Goal: Navigation & Orientation: Find specific page/section

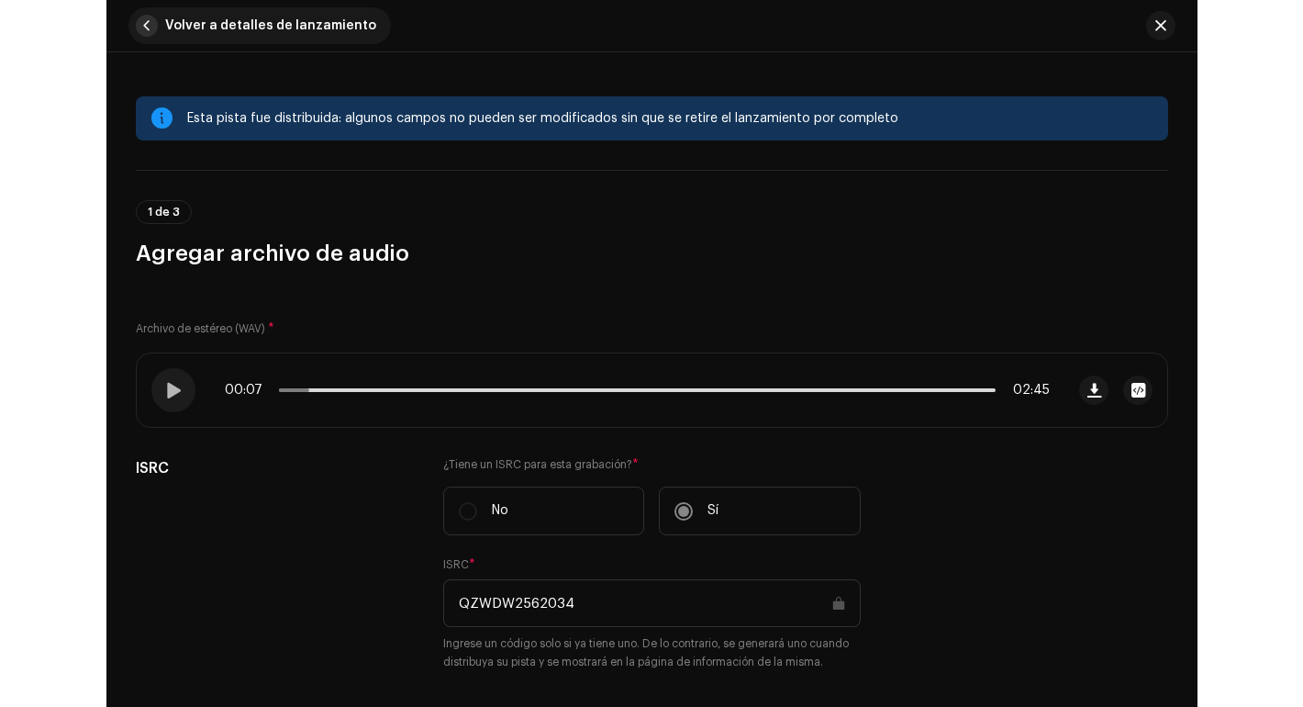
scroll to position [0, 102]
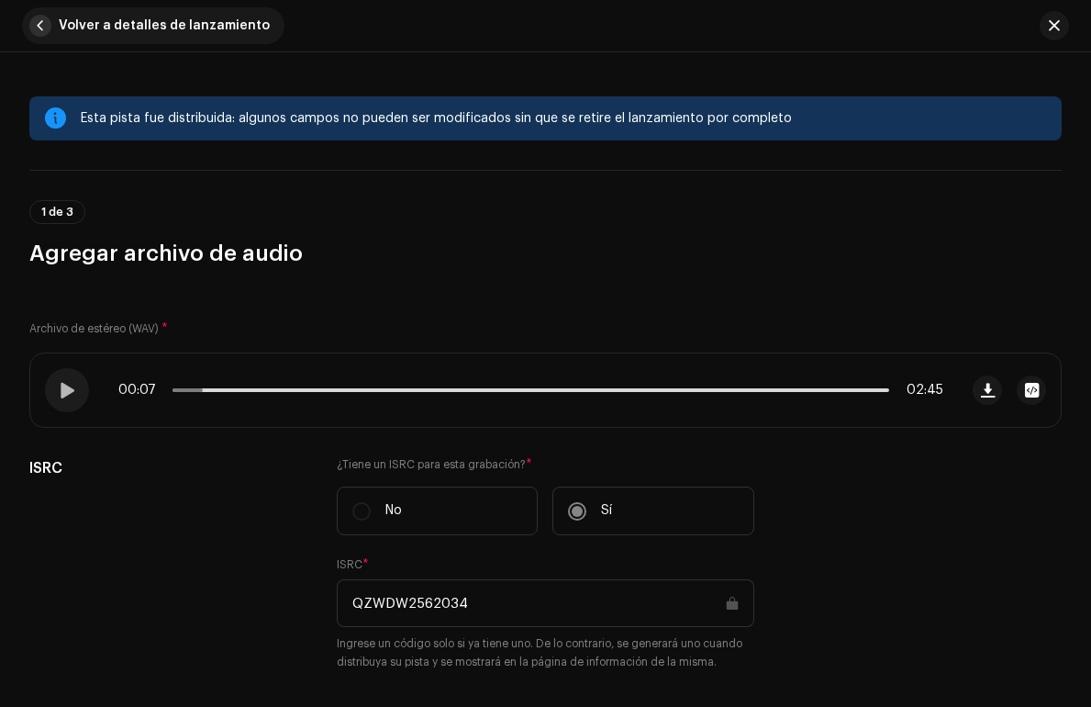
click at [37, 15] on span "button" at bounding box center [40, 26] width 22 height 22
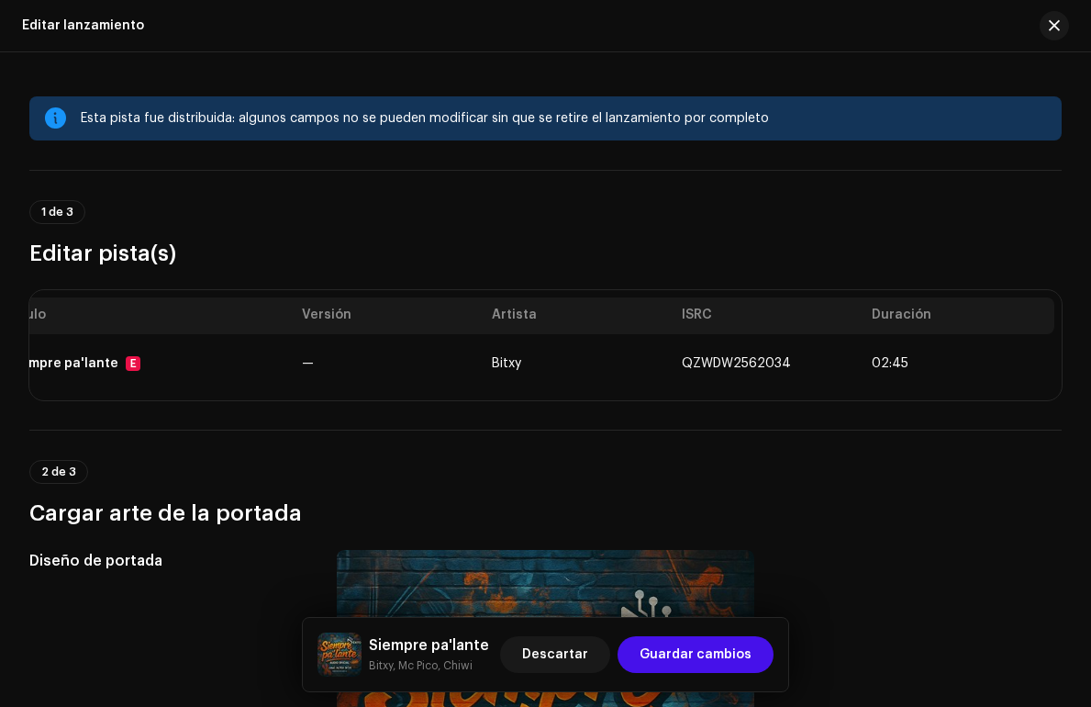
click at [37, 17] on div "Editar lanzamiento" at bounding box center [545, 26] width 1091 height 52
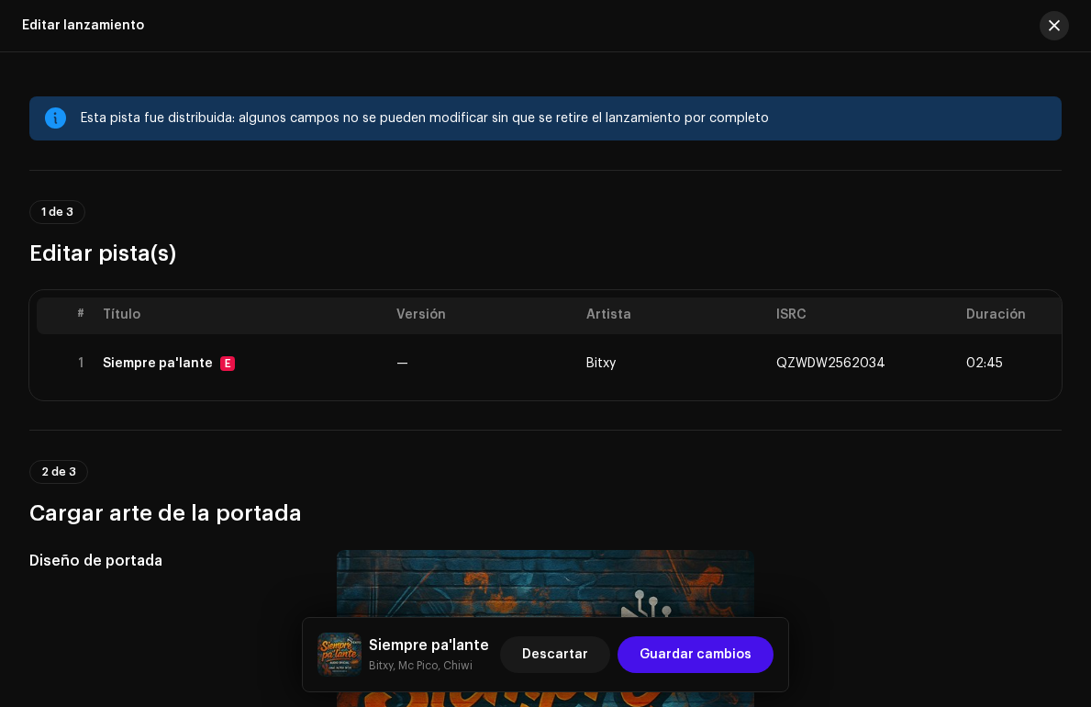
click at [1059, 28] on span "button" at bounding box center [1054, 25] width 11 height 15
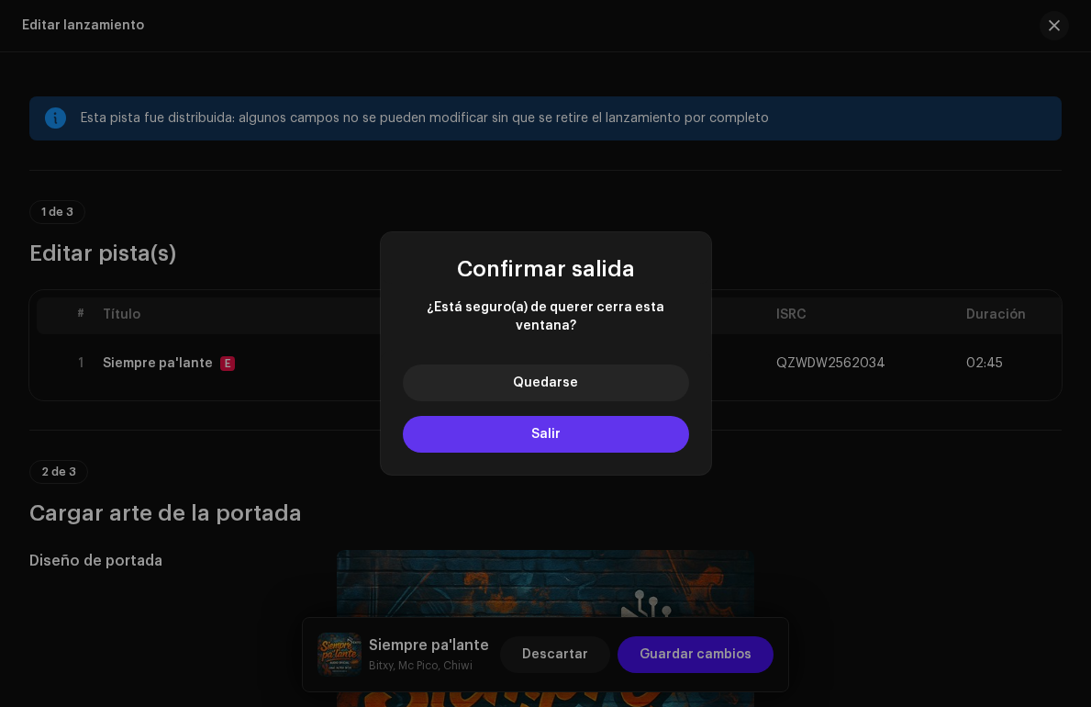
click at [551, 428] on span "Salir" at bounding box center [545, 434] width 29 height 13
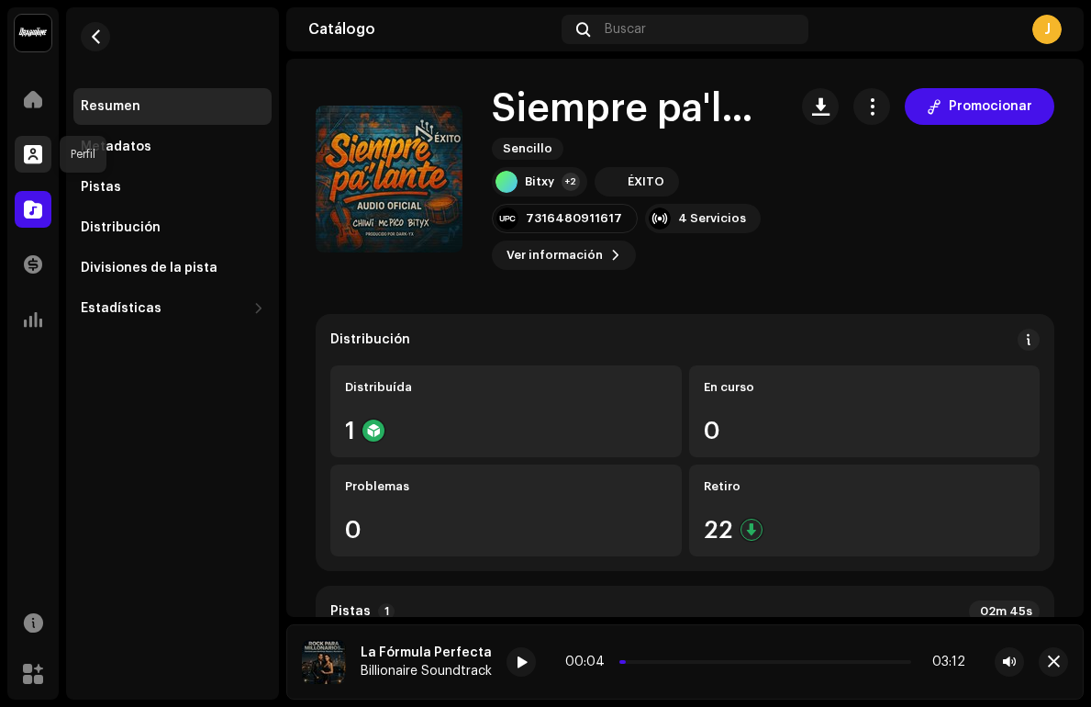
click at [37, 170] on div at bounding box center [33, 154] width 37 height 37
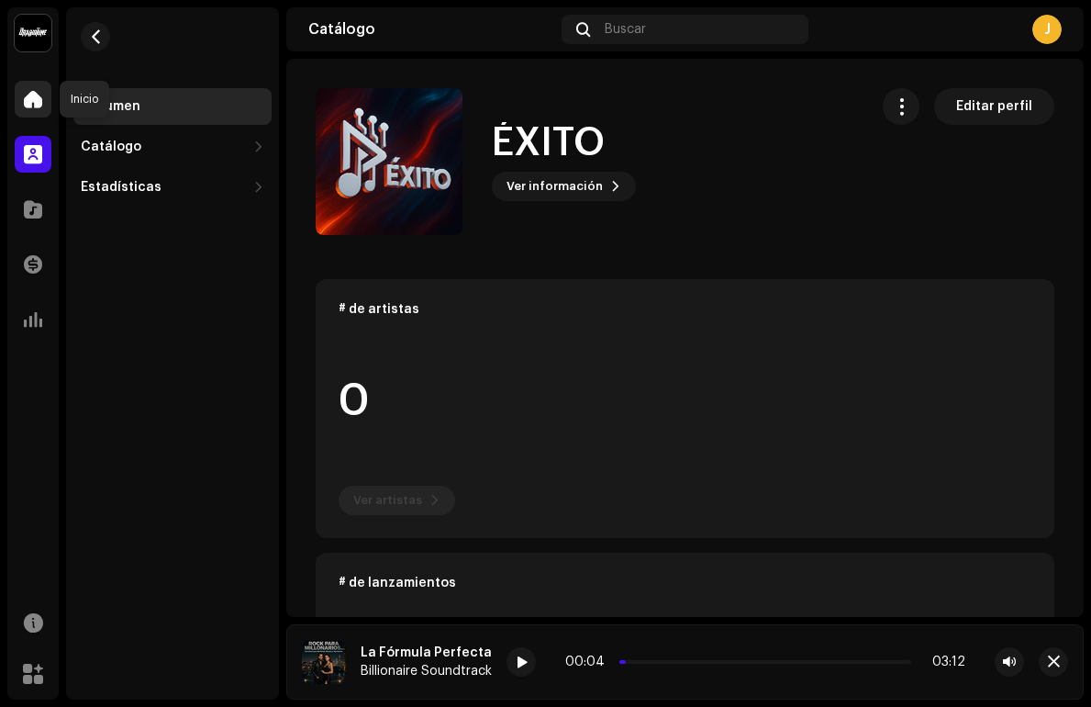
click at [35, 93] on span at bounding box center [33, 99] width 18 height 15
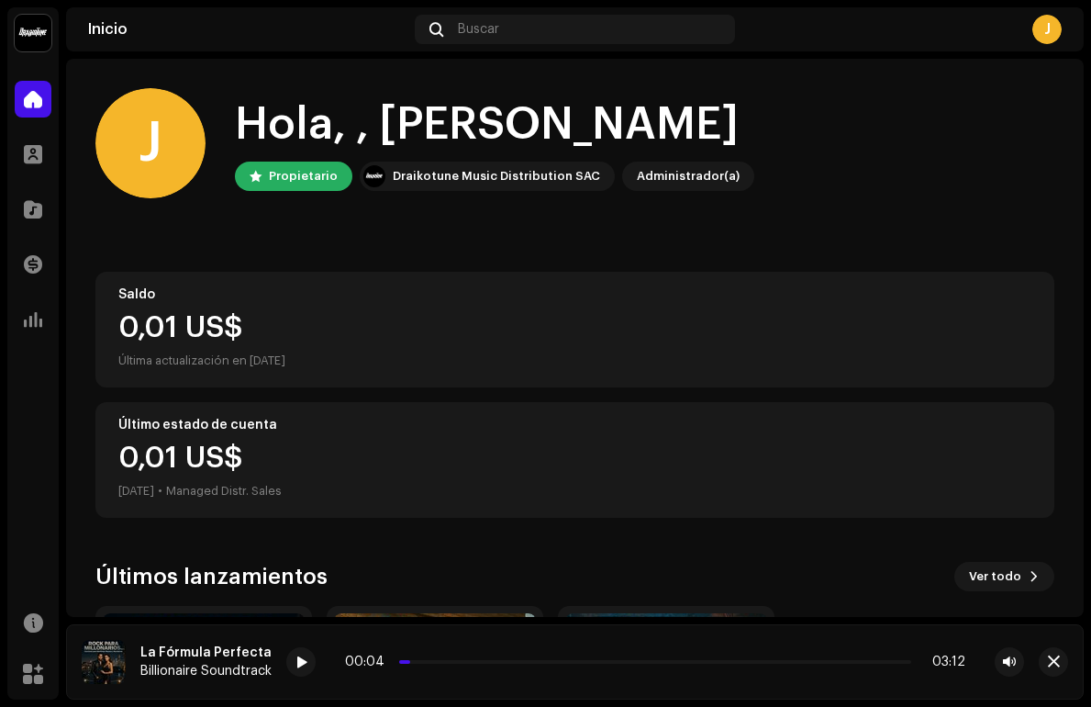
scroll to position [283, 0]
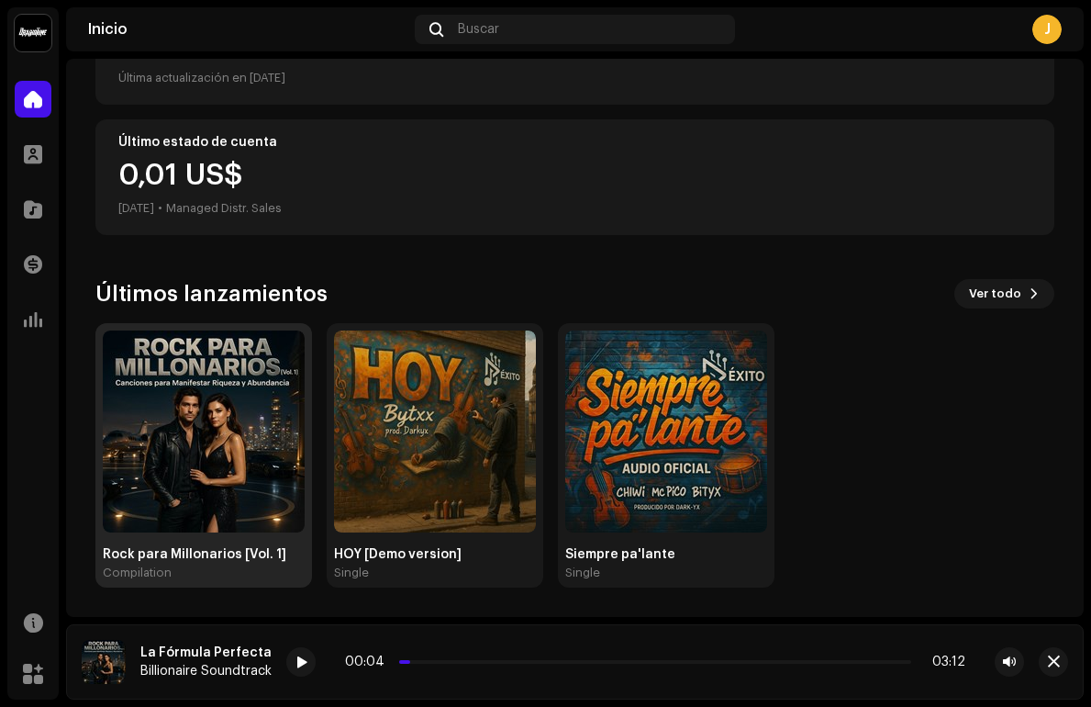
click at [254, 456] on img at bounding box center [204, 431] width 202 height 202
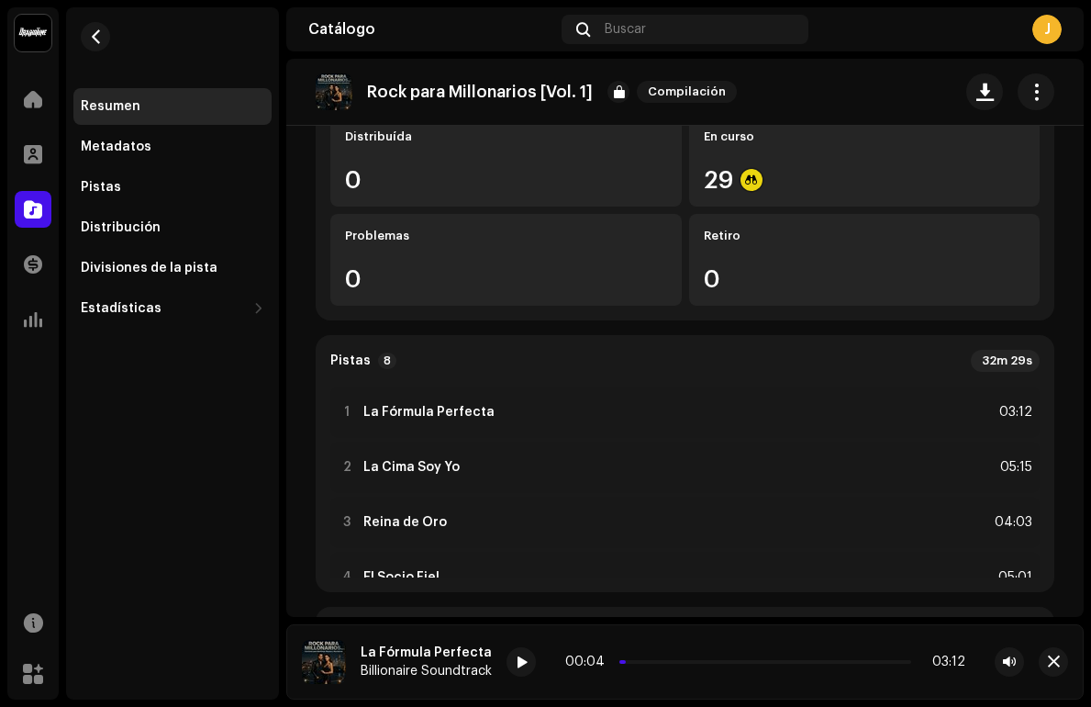
scroll to position [211, 0]
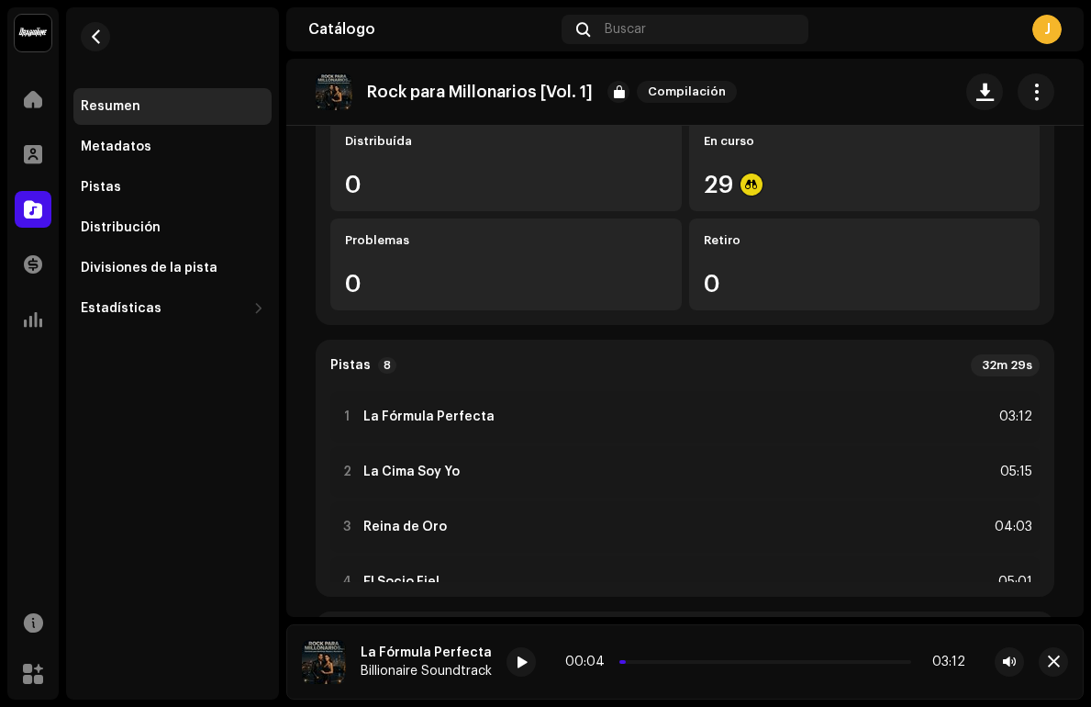
click at [714, 174] on re-o-release-hero "Rock para Millonarios [Vol. 1] Compilación Rock para Millonarios [Vol. 1] Compi…" at bounding box center [684, 132] width 797 height 147
click at [714, 162] on re-o-release-hero "Rock para Millonarios [Vol. 1] Compilación Rock para Millonarios [Vol. 1] Compi…" at bounding box center [684, 132] width 797 height 147
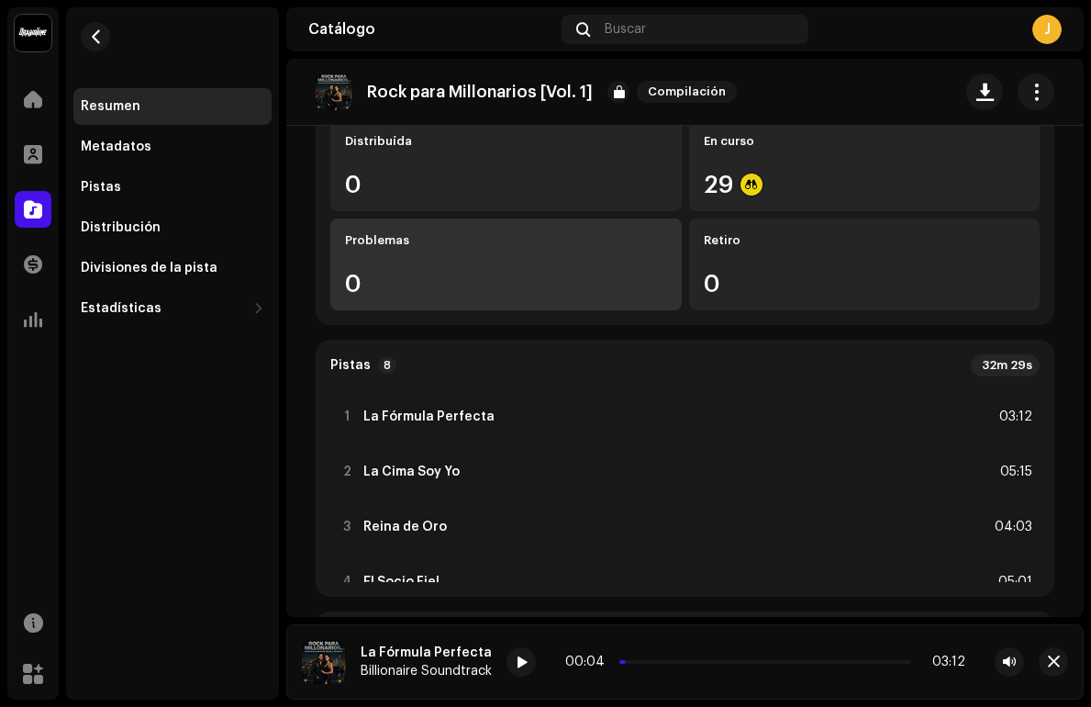
scroll to position [0, 0]
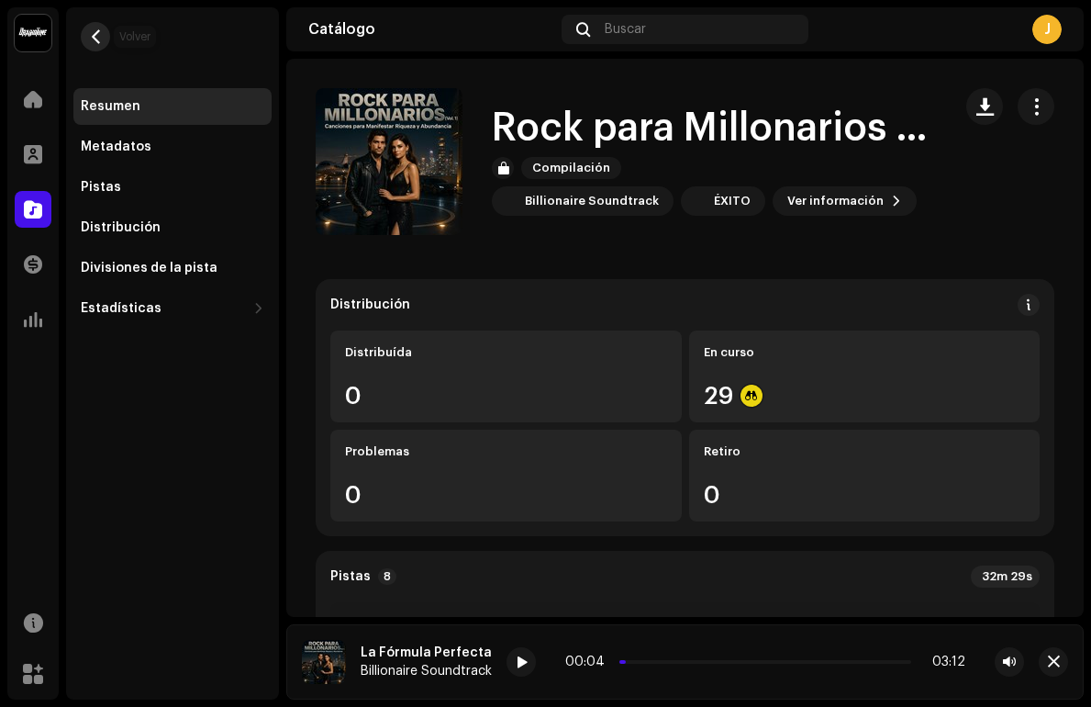
click at [97, 36] on span "button" at bounding box center [96, 36] width 14 height 15
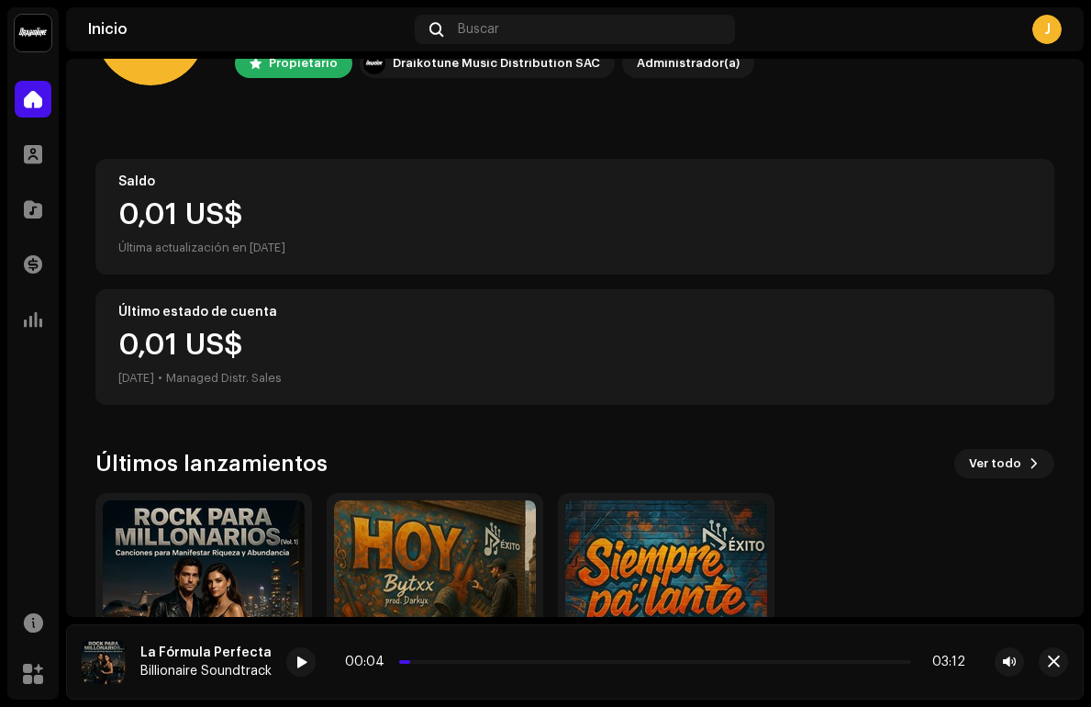
scroll to position [117, 0]
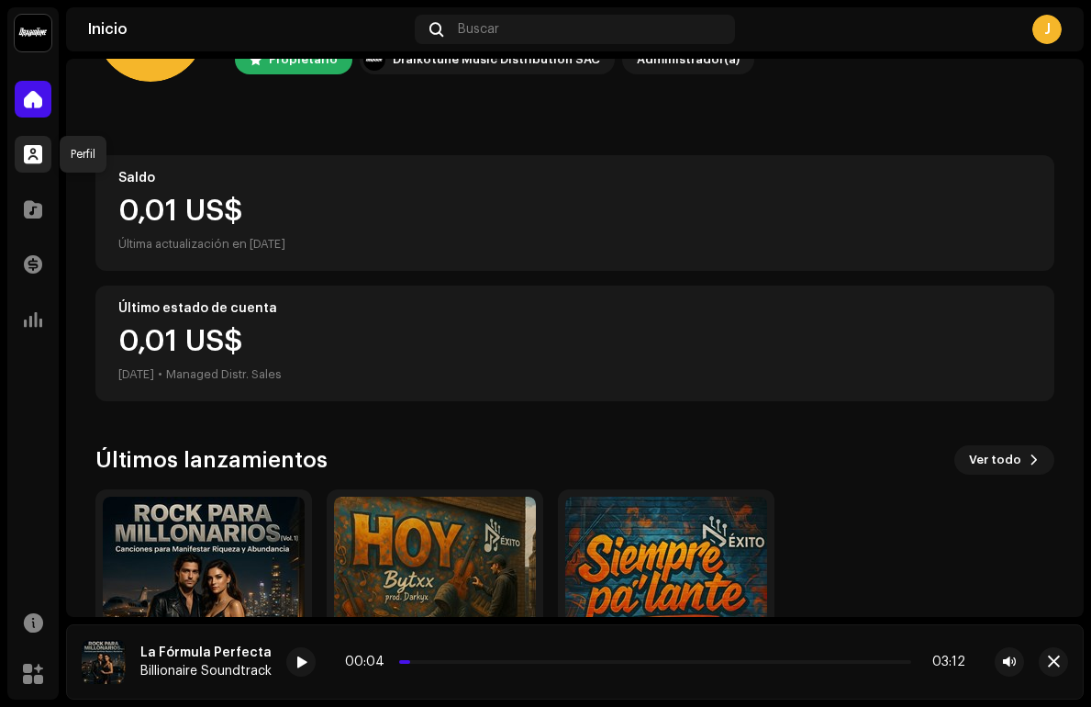
click at [30, 158] on span at bounding box center [33, 154] width 18 height 15
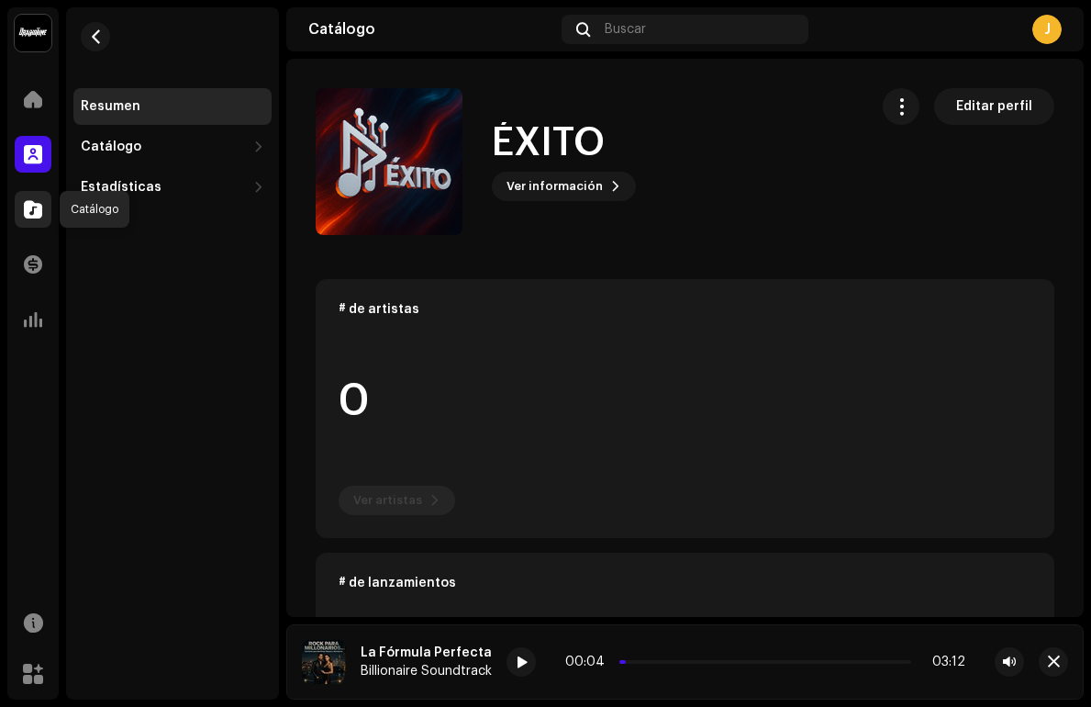
click at [34, 206] on span at bounding box center [33, 209] width 18 height 15
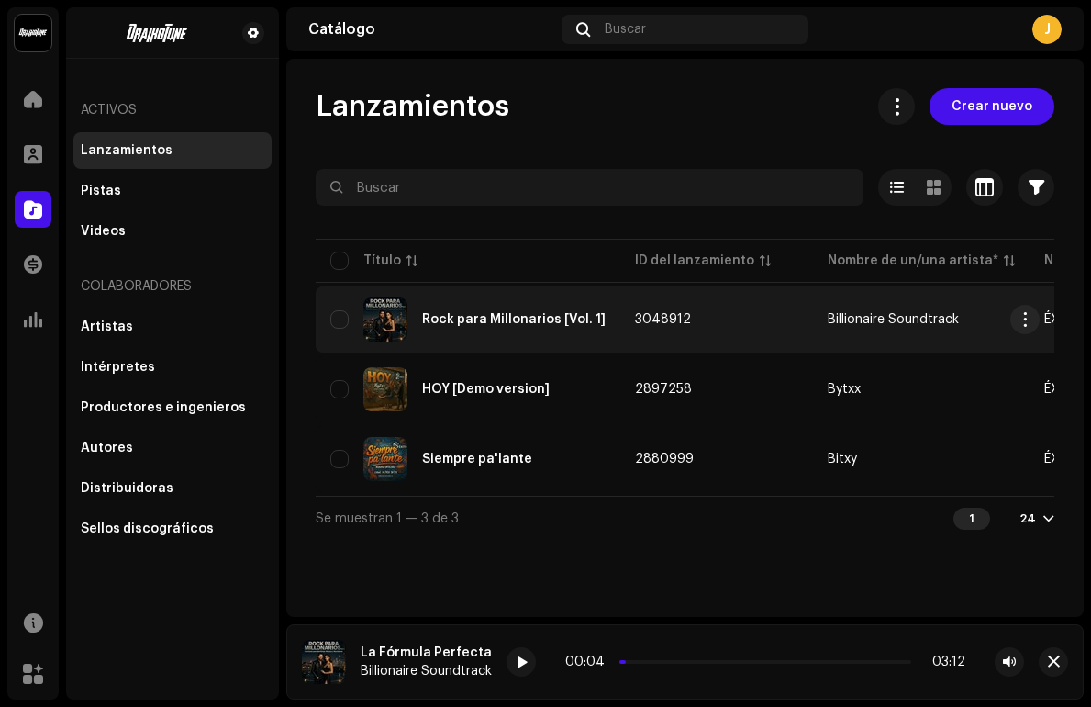
click at [467, 327] on div "Rock para Millonarios [Vol. 1]" at bounding box center [467, 319] width 275 height 44
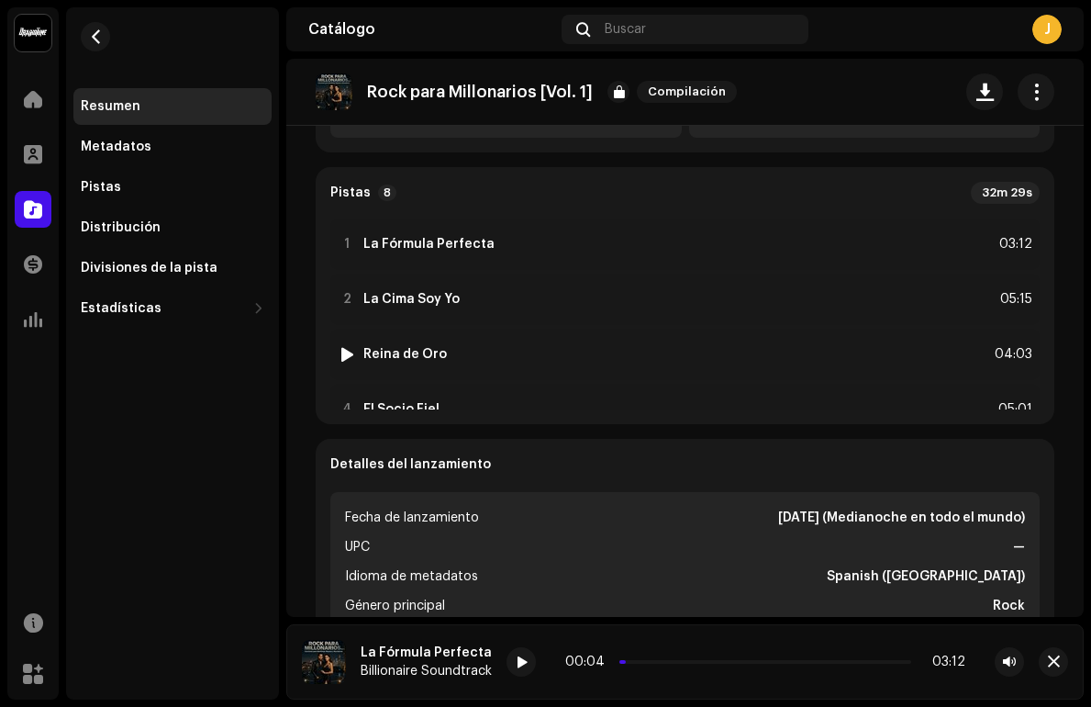
scroll to position [443, 0]
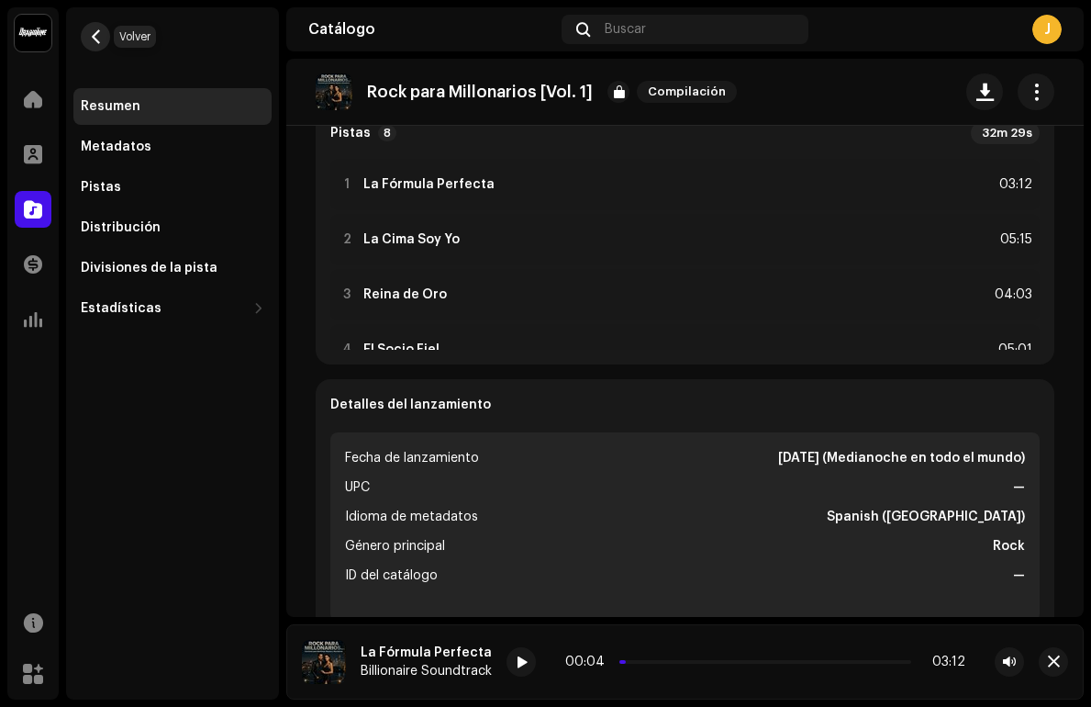
click at [90, 39] on span "button" at bounding box center [96, 36] width 14 height 15
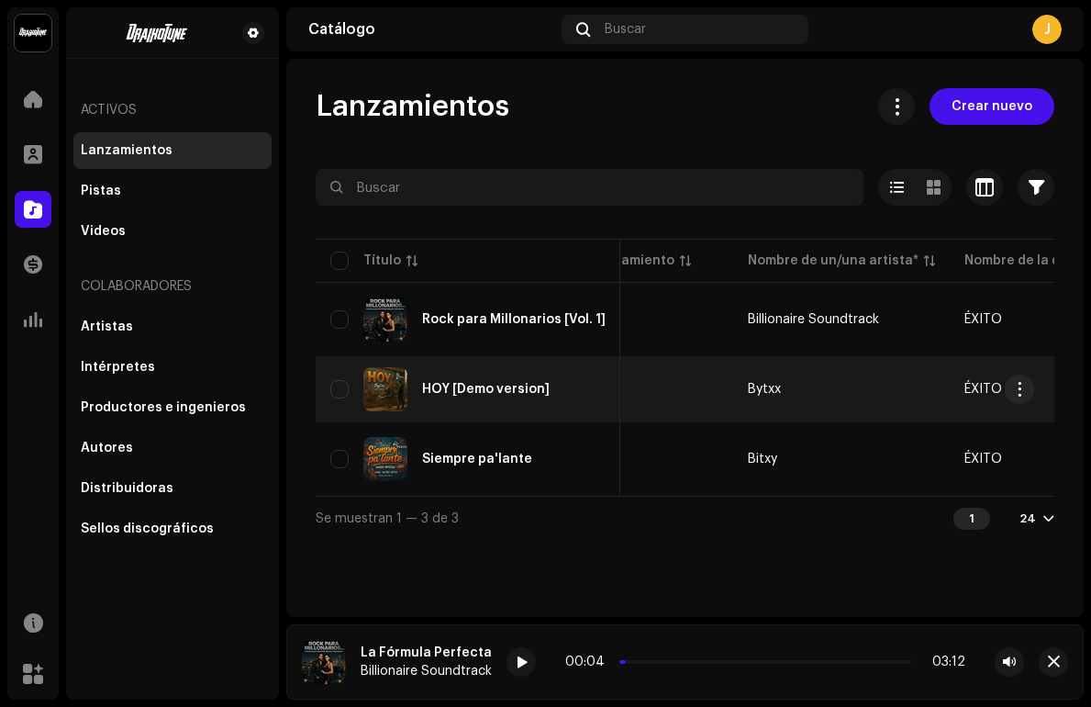
scroll to position [0, 51]
